Goal: Transaction & Acquisition: Book appointment/travel/reservation

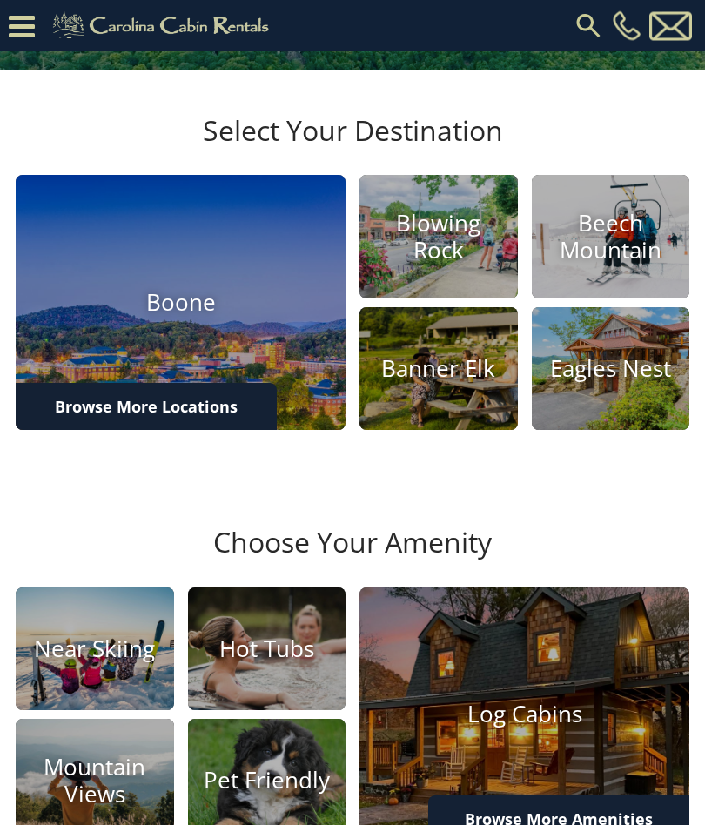
scroll to position [369, 0]
click at [440, 393] on img at bounding box center [438, 369] width 158 height 124
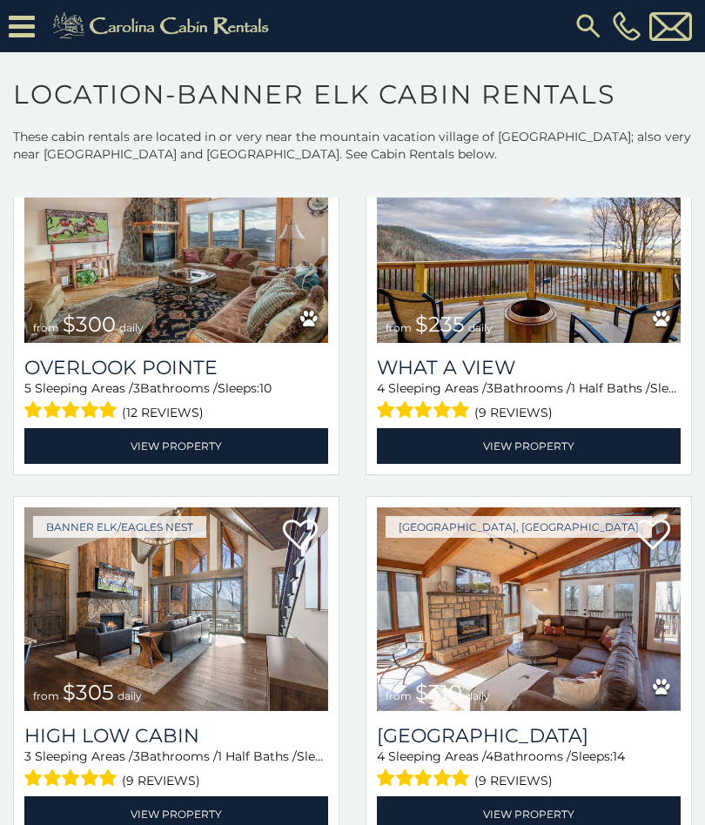
scroll to position [1621, 0]
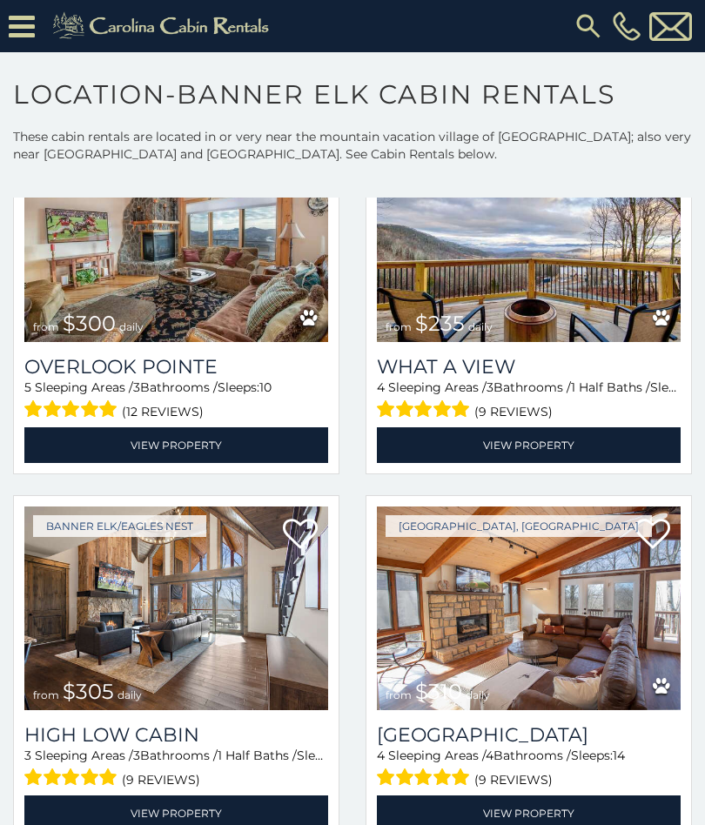
click at [557, 295] on img at bounding box center [529, 240] width 304 height 204
click at [544, 340] on img at bounding box center [529, 240] width 304 height 204
click at [526, 449] on link "View Property" at bounding box center [529, 445] width 304 height 36
click at [506, 289] on img at bounding box center [529, 240] width 304 height 204
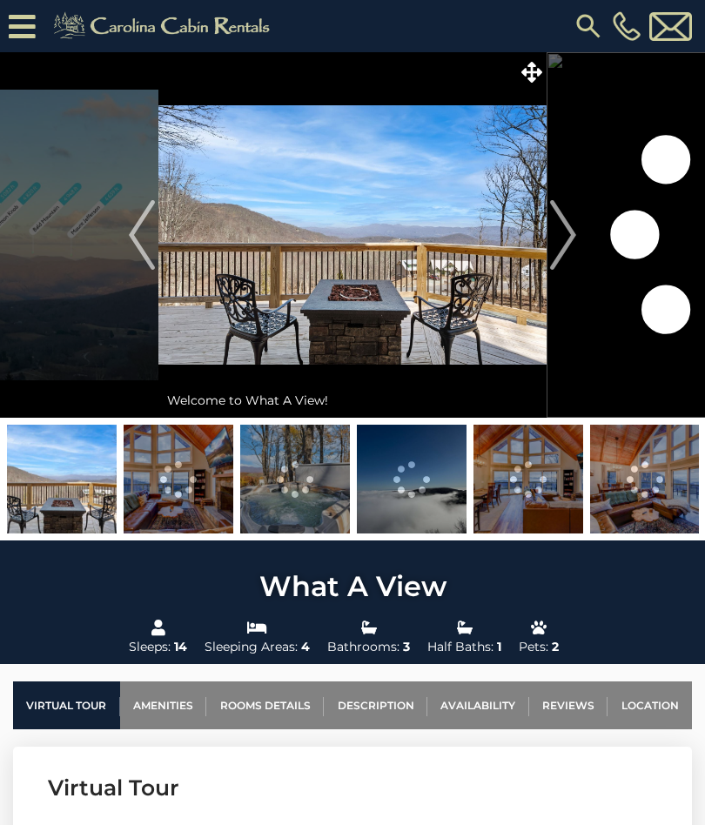
click at [569, 240] on img "Next" at bounding box center [563, 235] width 26 height 70
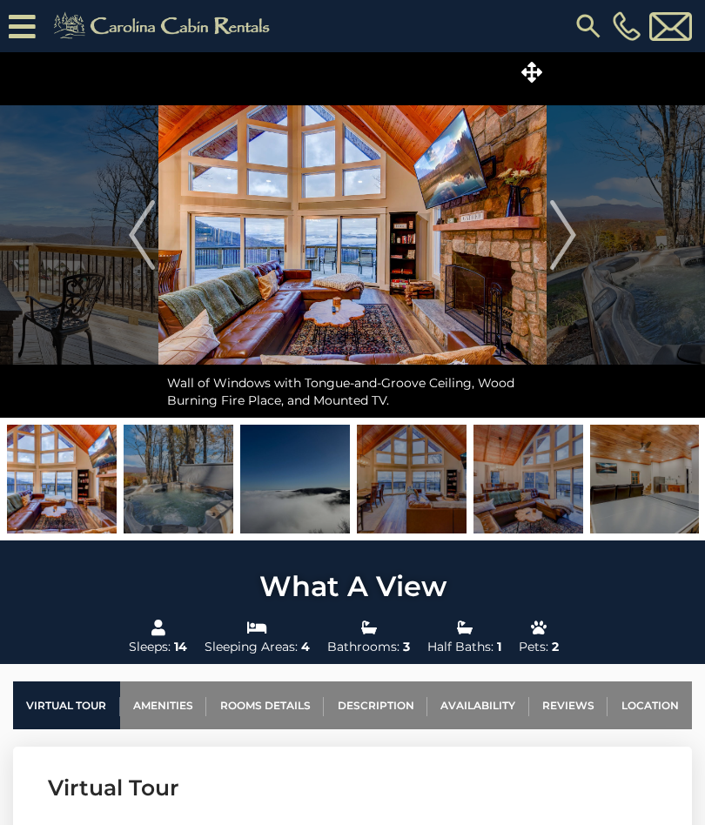
click at [461, 299] on img at bounding box center [352, 235] width 388 height 366
click at [561, 240] on img "Next" at bounding box center [563, 235] width 26 height 70
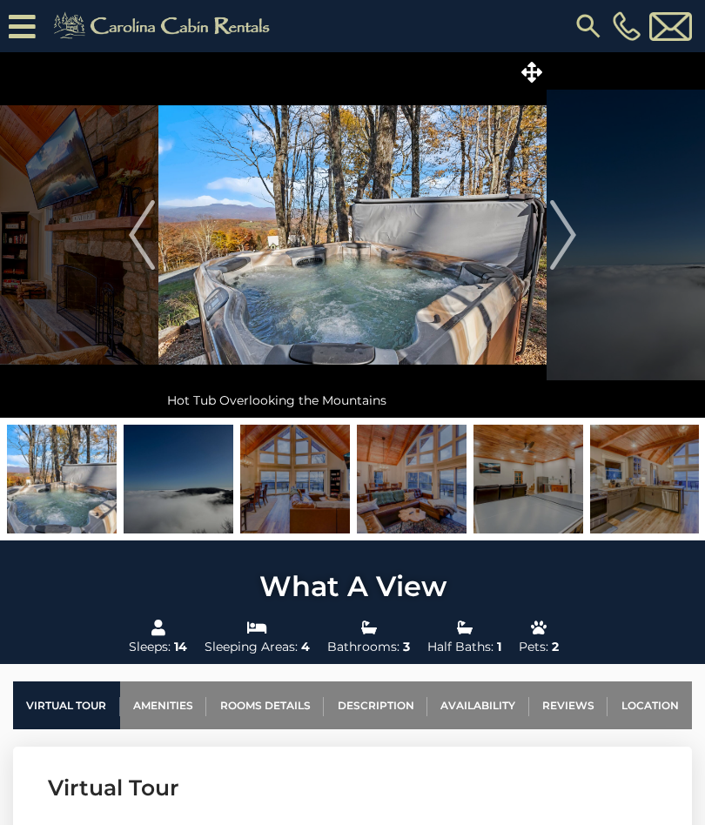
click at [572, 239] on img "Next" at bounding box center [563, 235] width 26 height 70
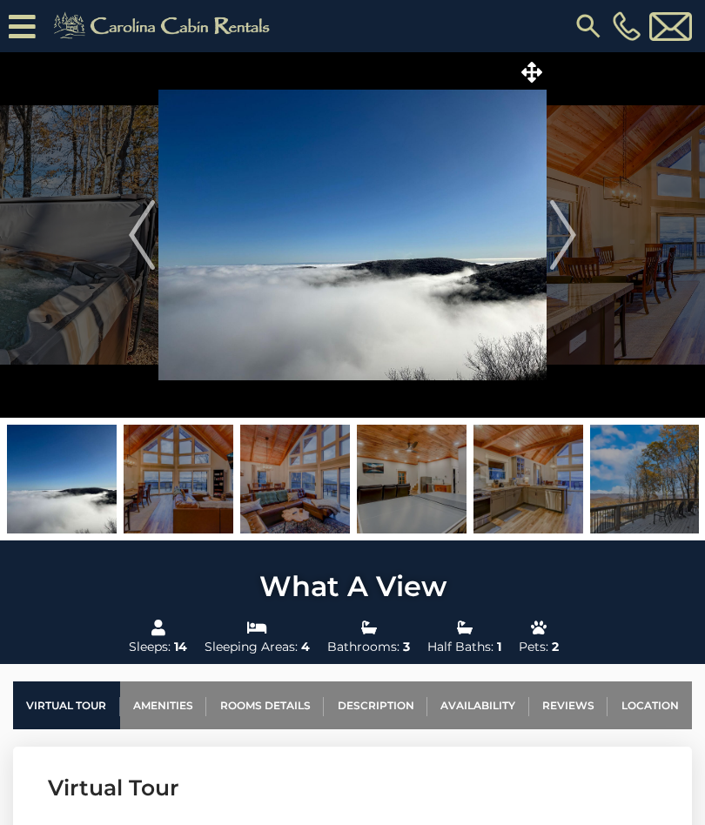
click at [573, 237] on img "Next" at bounding box center [563, 235] width 26 height 70
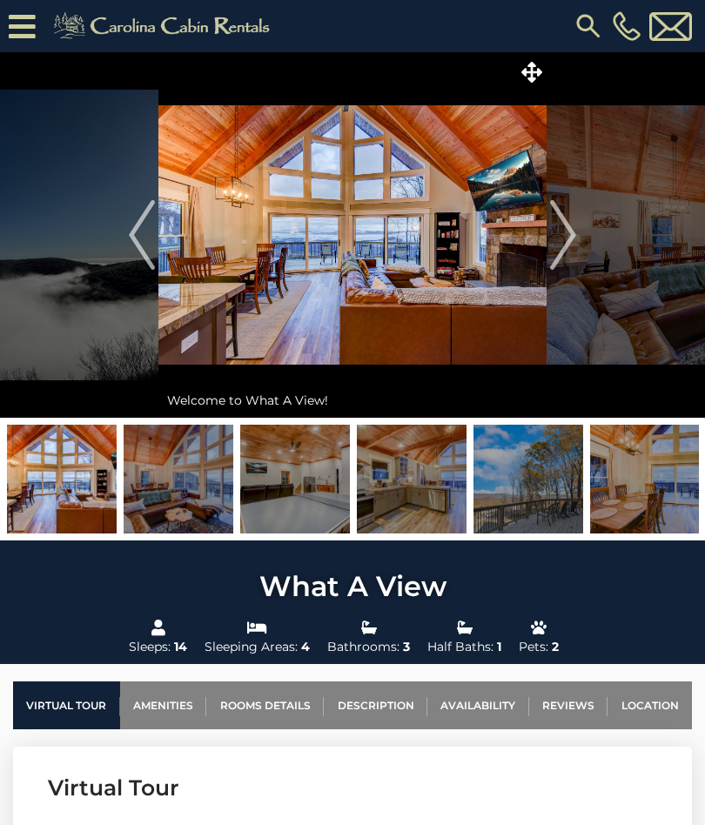
click at [579, 230] on button "Next" at bounding box center [563, 235] width 33 height 366
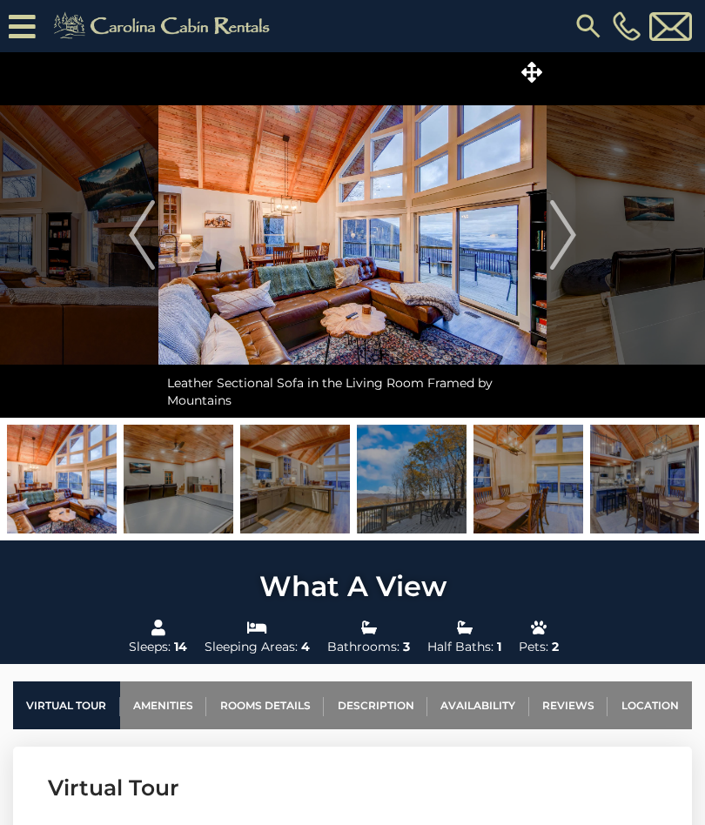
click at [578, 232] on button "Next" at bounding box center [563, 235] width 33 height 366
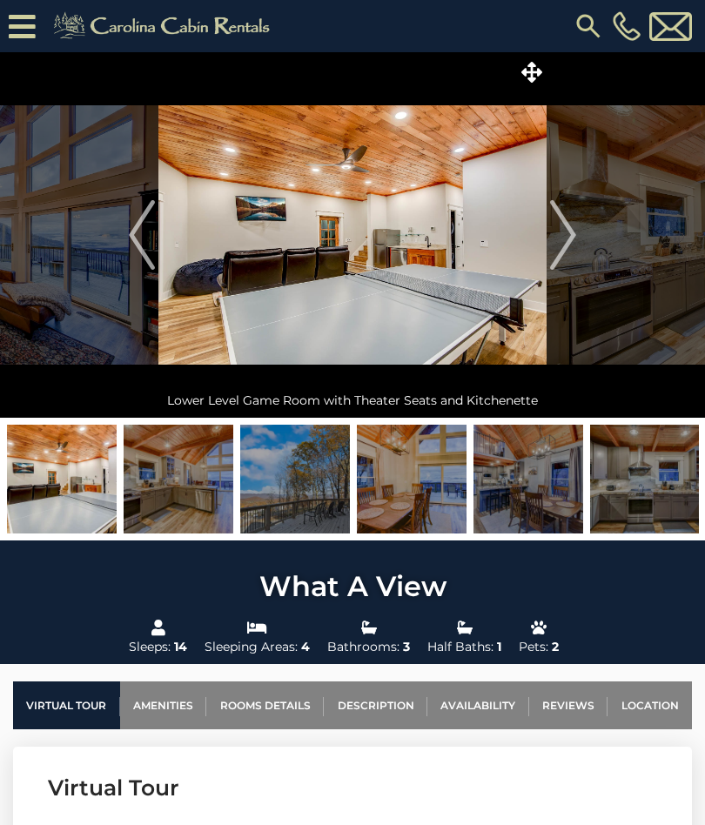
click at [568, 231] on img "Next" at bounding box center [563, 235] width 26 height 70
